Goal: Information Seeking & Learning: Learn about a topic

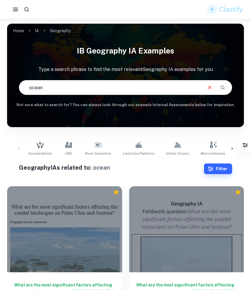
drag, startPoint x: 64, startPoint y: 91, endPoint x: 0, endPoint y: 89, distance: 64.4
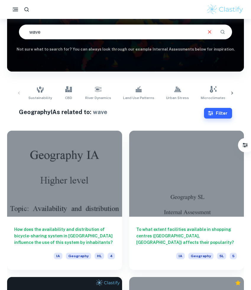
scroll to position [7, 0]
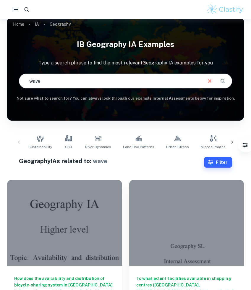
drag, startPoint x: 54, startPoint y: 75, endPoint x: 43, endPoint y: 80, distance: 12.3
click at [43, 80] on input "wave" at bounding box center [110, 81] width 182 height 17
type input "wind"
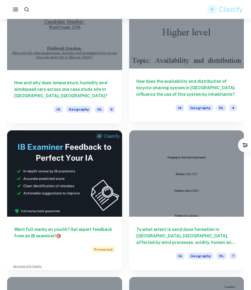
scroll to position [286, 0]
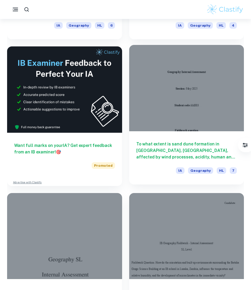
click at [143, 149] on h6 "To what extent is sand dune formation in [GEOGRAPHIC_DATA], [GEOGRAPHIC_DATA], …" at bounding box center [186, 151] width 101 height 20
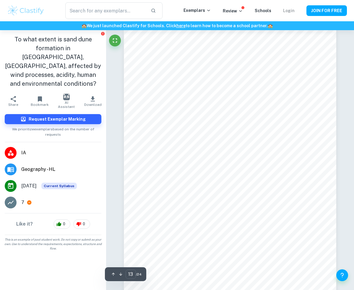
scroll to position [3553, 0]
type input "12"
